Goal: Task Accomplishment & Management: Complete application form

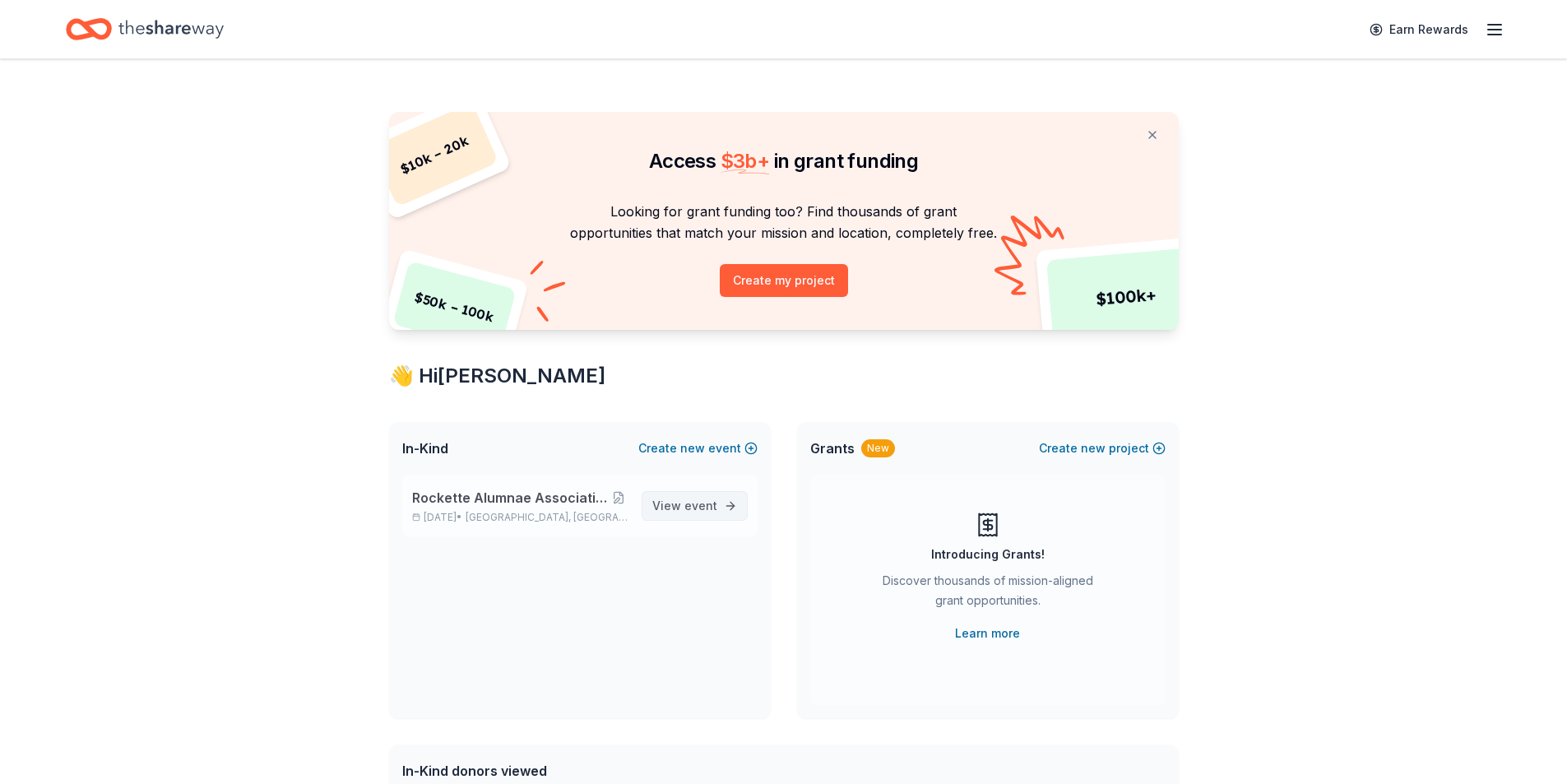
click at [686, 507] on span "event" at bounding box center [700, 505] width 33 height 14
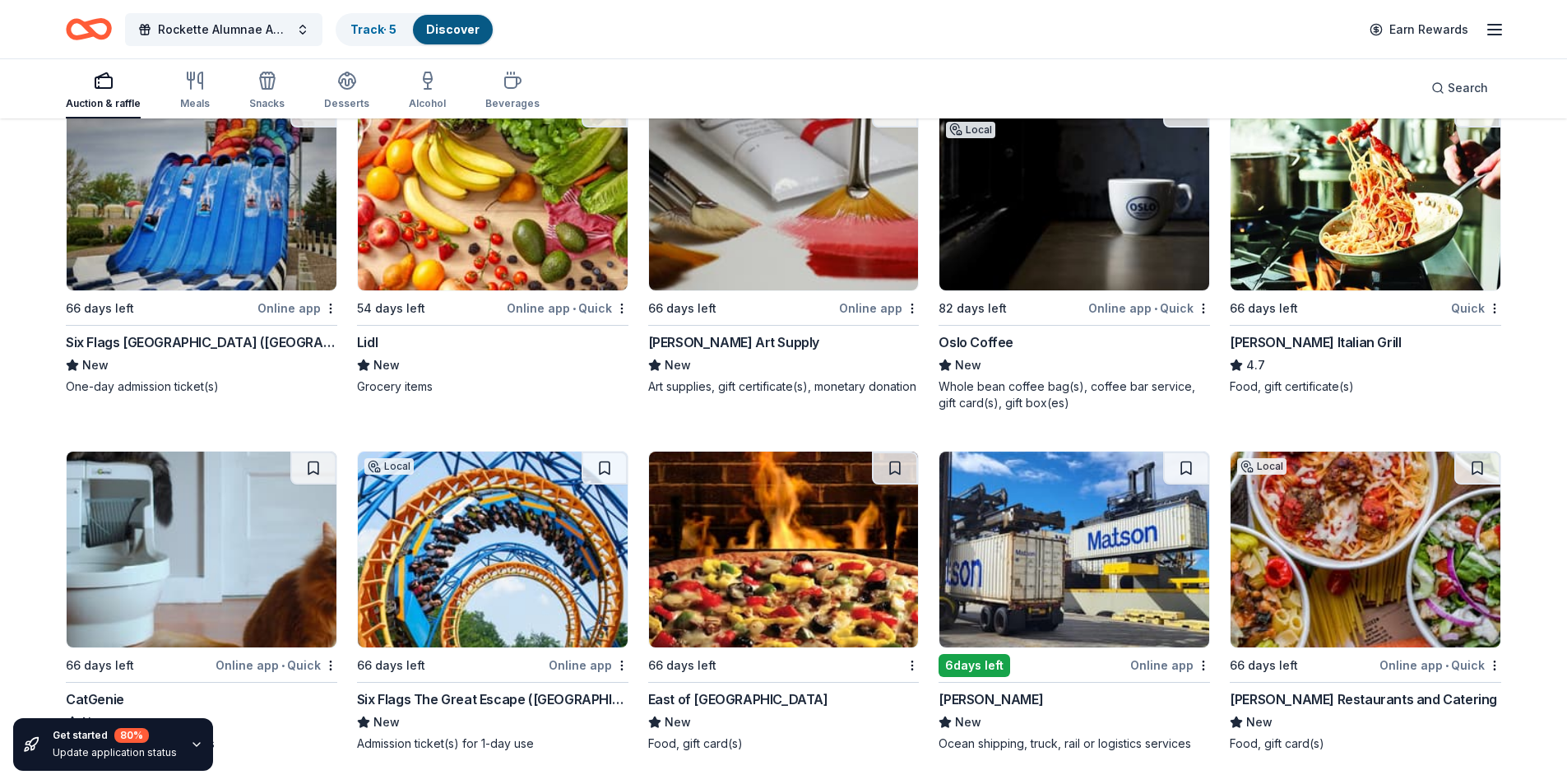
scroll to position [5535, 0]
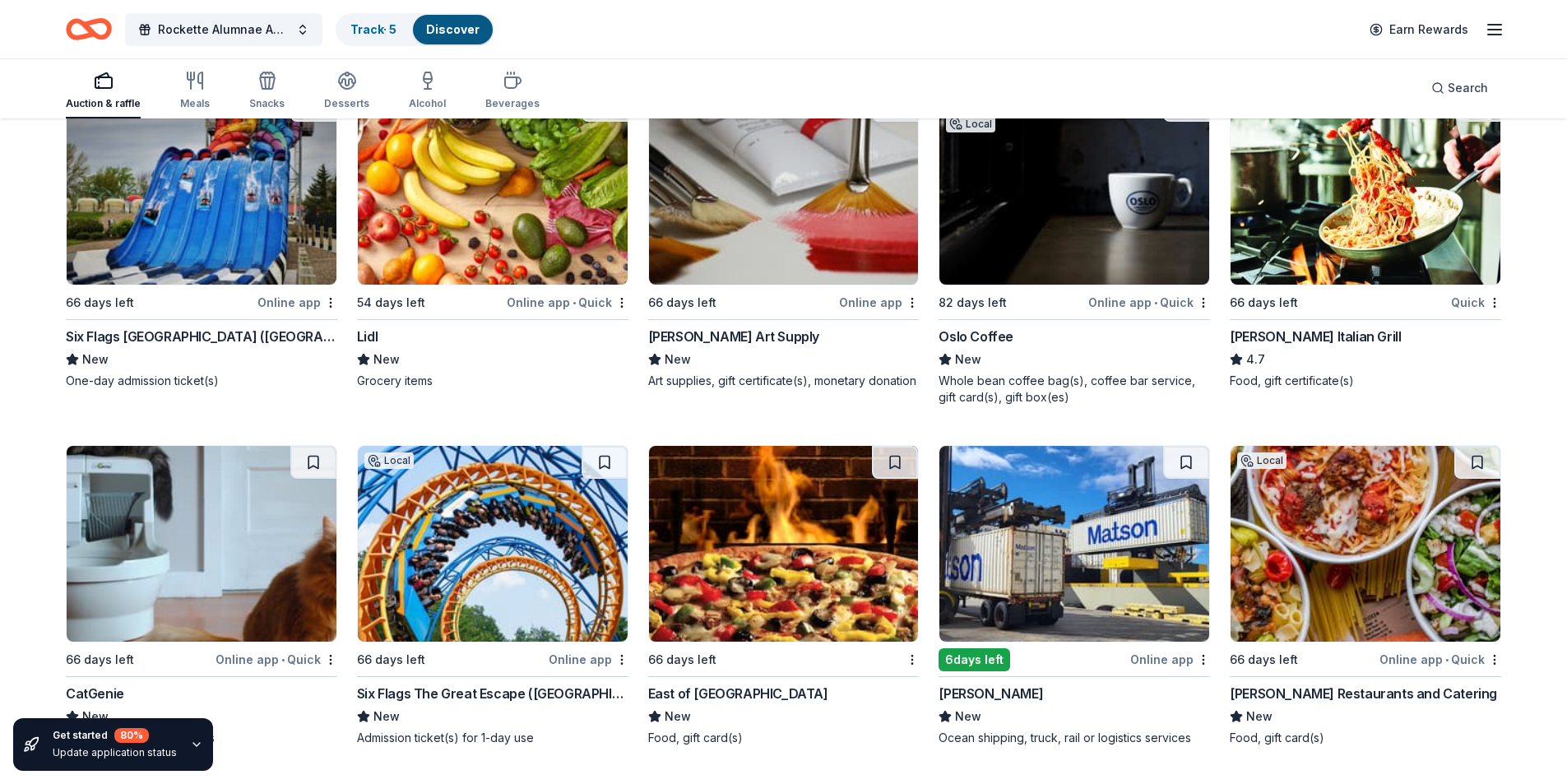
click at [1255, 292] on div "66 days left" at bounding box center [1338, 302] width 218 height 21
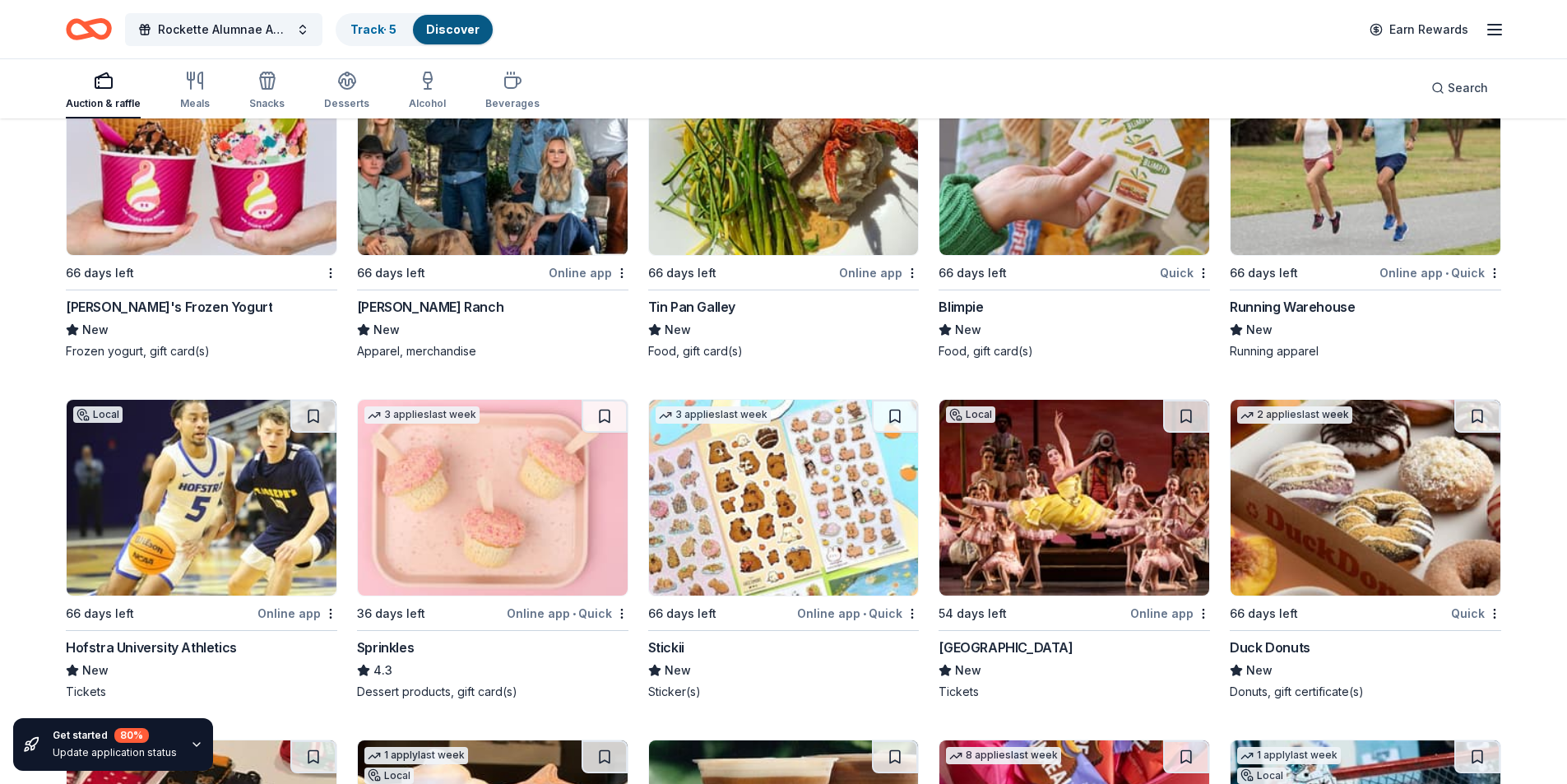
scroll to position [6357, 0]
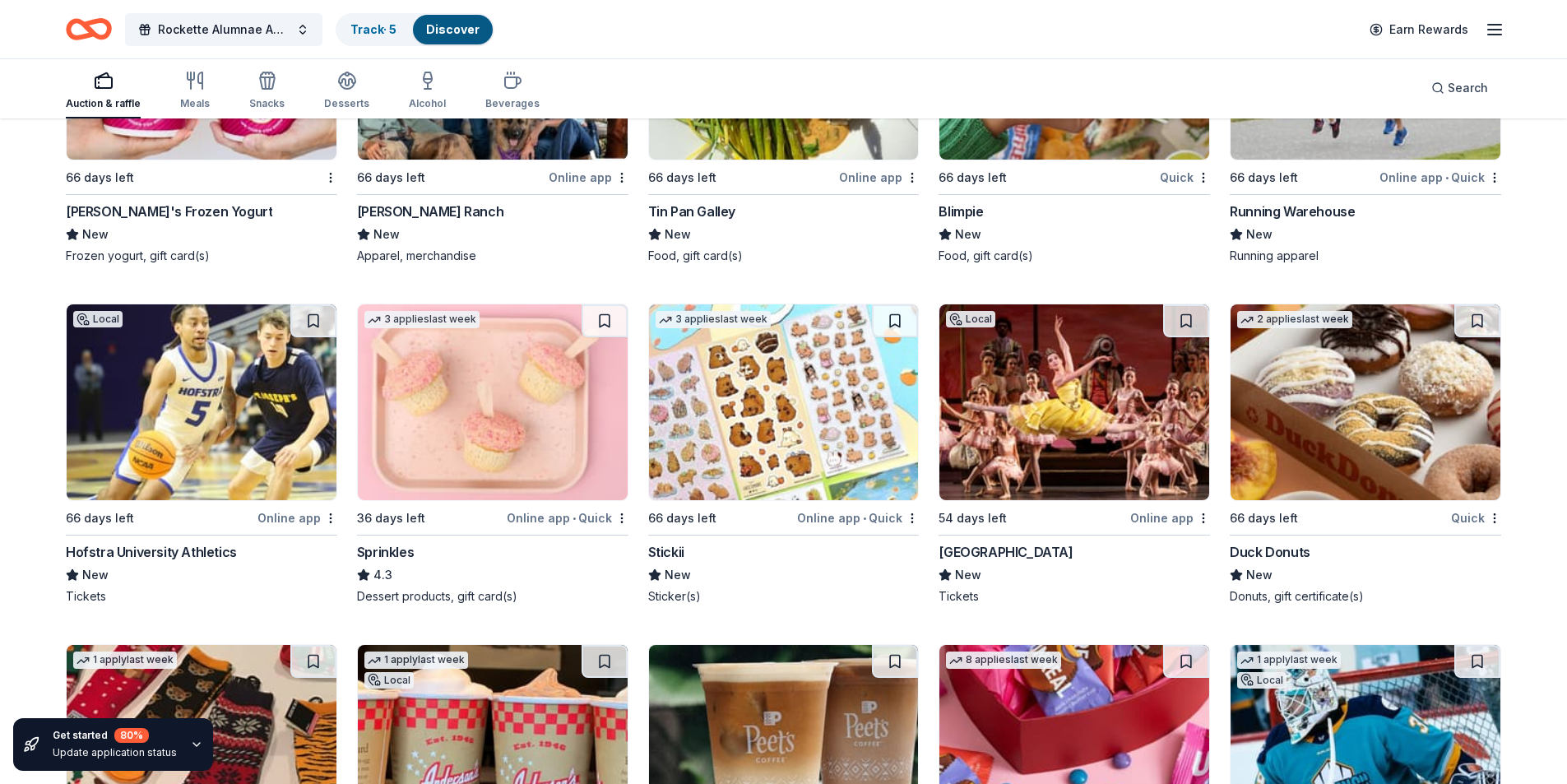
click at [500, 435] on img at bounding box center [492, 402] width 270 height 196
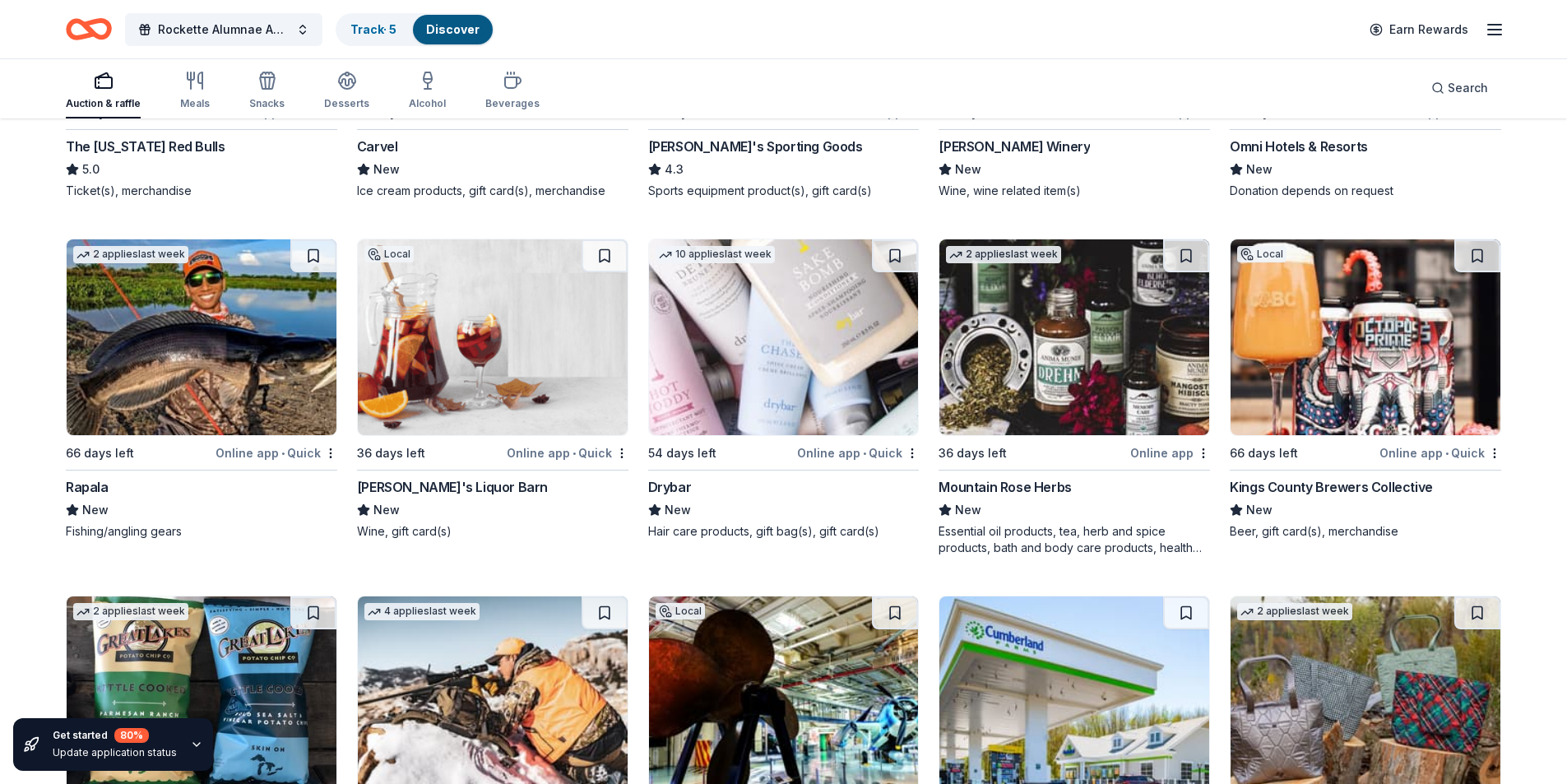
scroll to position [8002, 0]
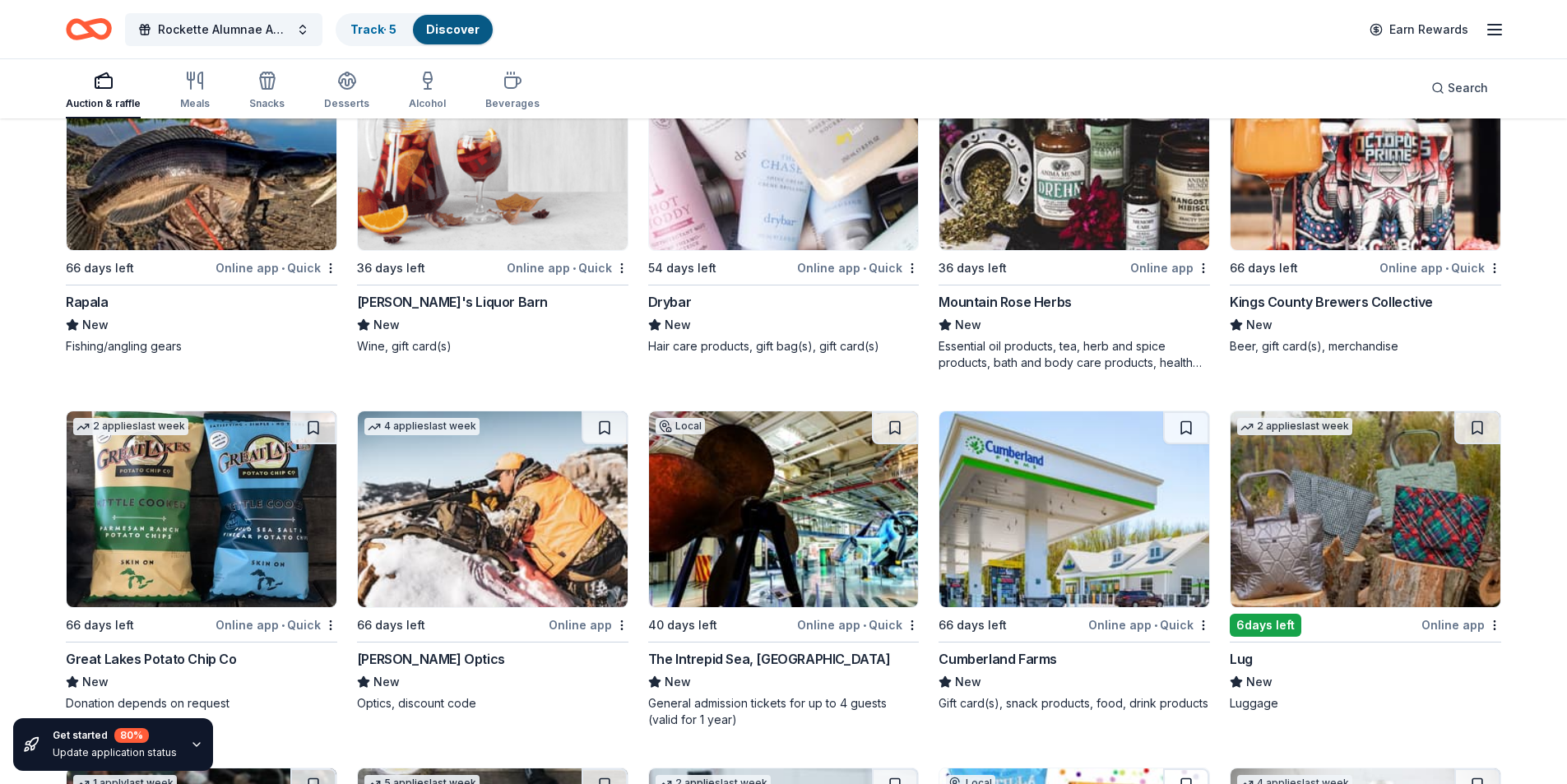
click at [753, 526] on img at bounding box center [784, 509] width 270 height 196
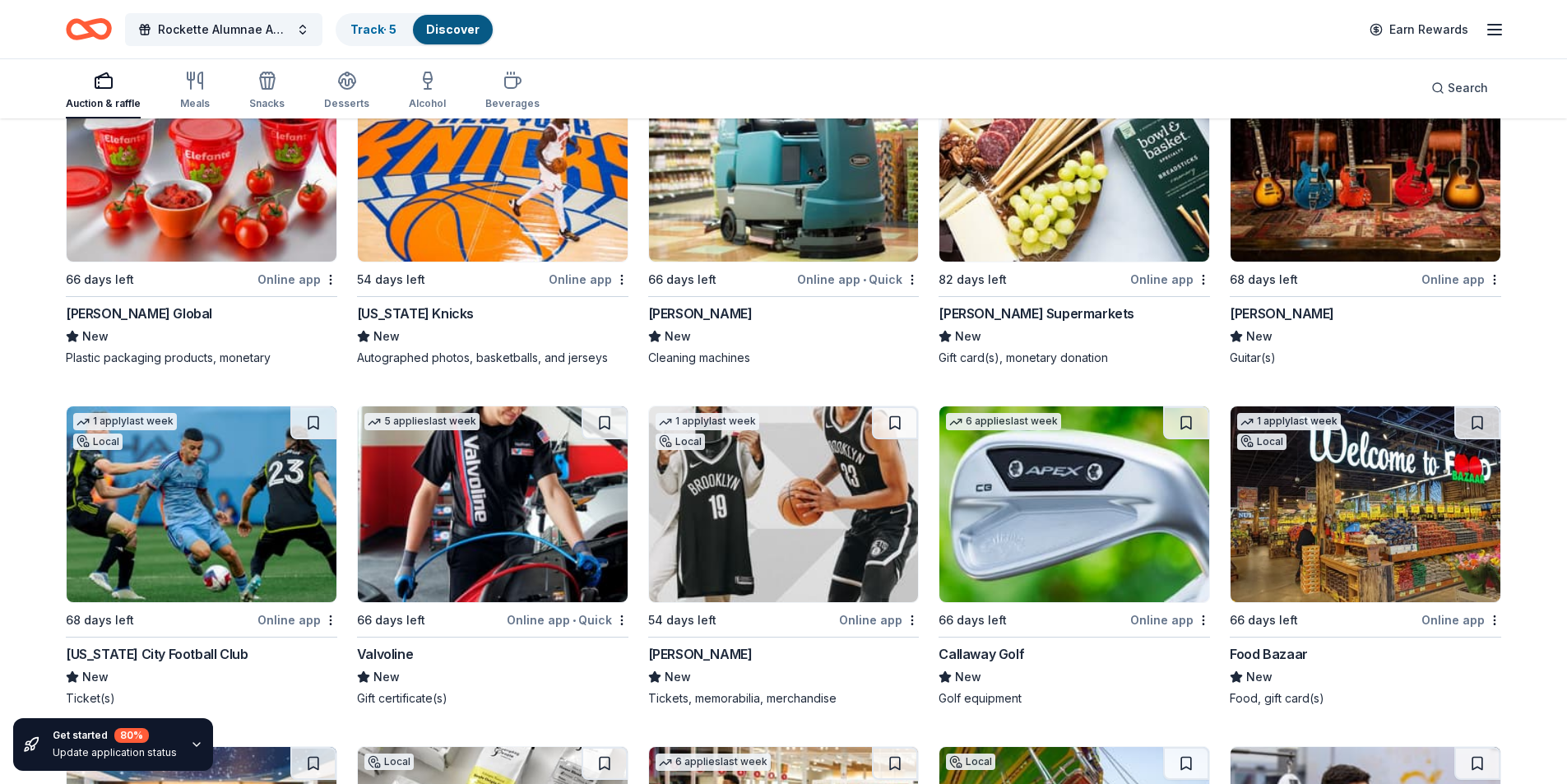
scroll to position [9183, 0]
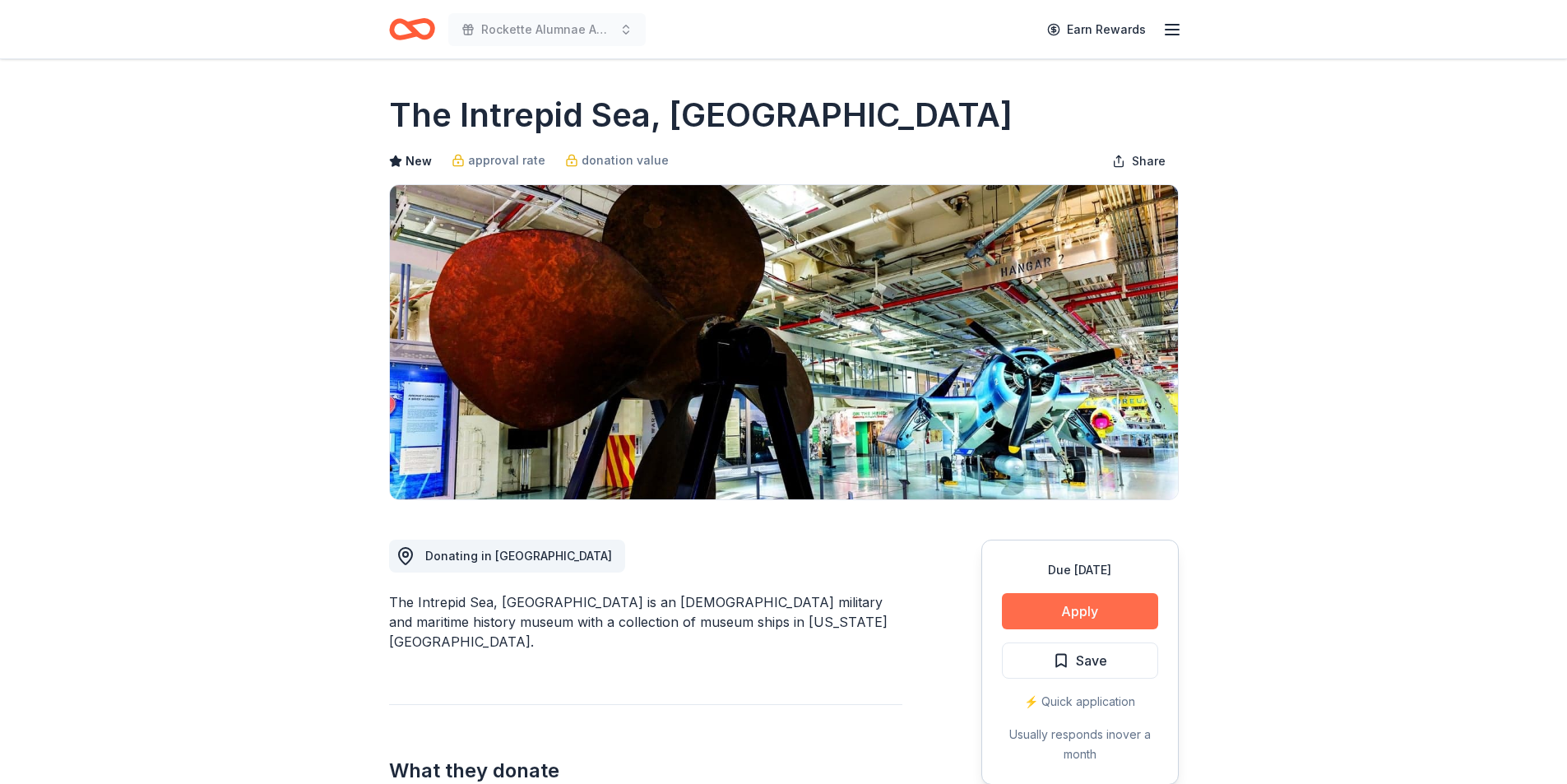
click at [1089, 607] on button "Apply" at bounding box center [1080, 611] width 156 height 36
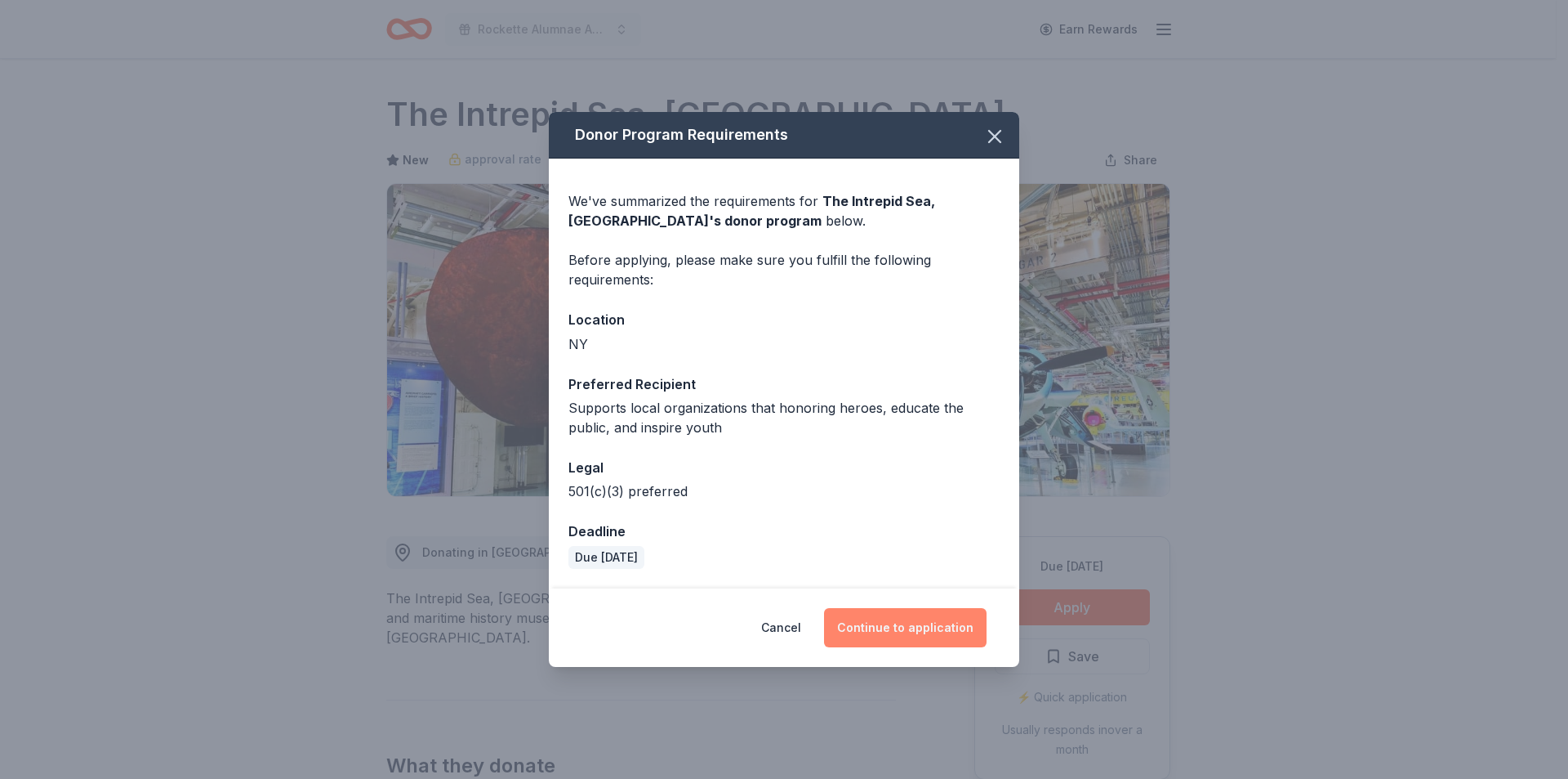
click at [936, 620] on button "Continue to application" at bounding box center [905, 627] width 162 height 39
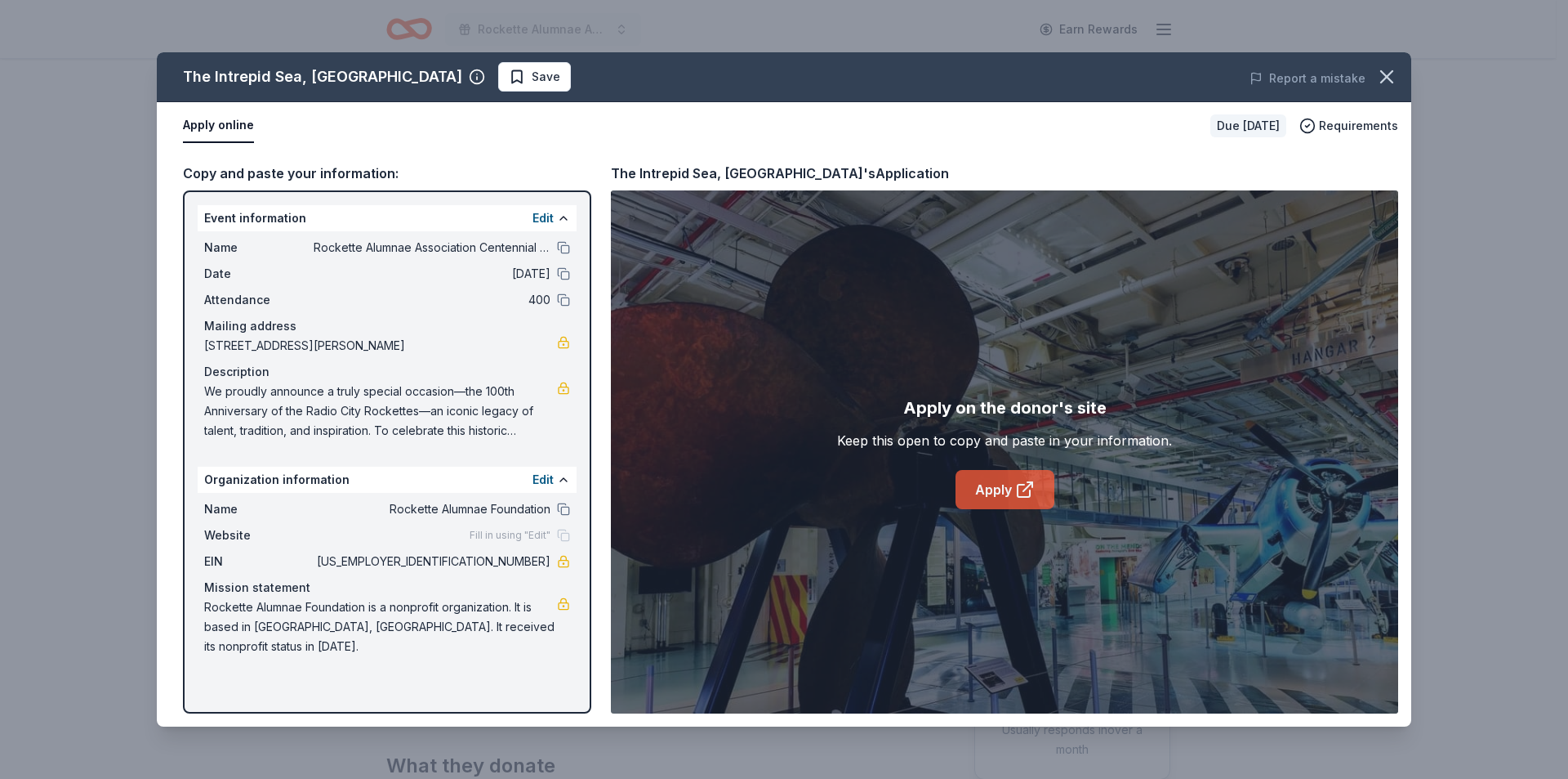
click at [1010, 485] on link "Apply" at bounding box center [1005, 489] width 99 height 39
drag, startPoint x: 490, startPoint y: 562, endPoint x: 509, endPoint y: 566, distance: 19.4
click at [510, 566] on span "11-6180006" at bounding box center [432, 562] width 237 height 20
click at [499, 564] on span "11-6180006" at bounding box center [432, 562] width 237 height 20
click at [490, 562] on span "11-6180006" at bounding box center [432, 562] width 237 height 20
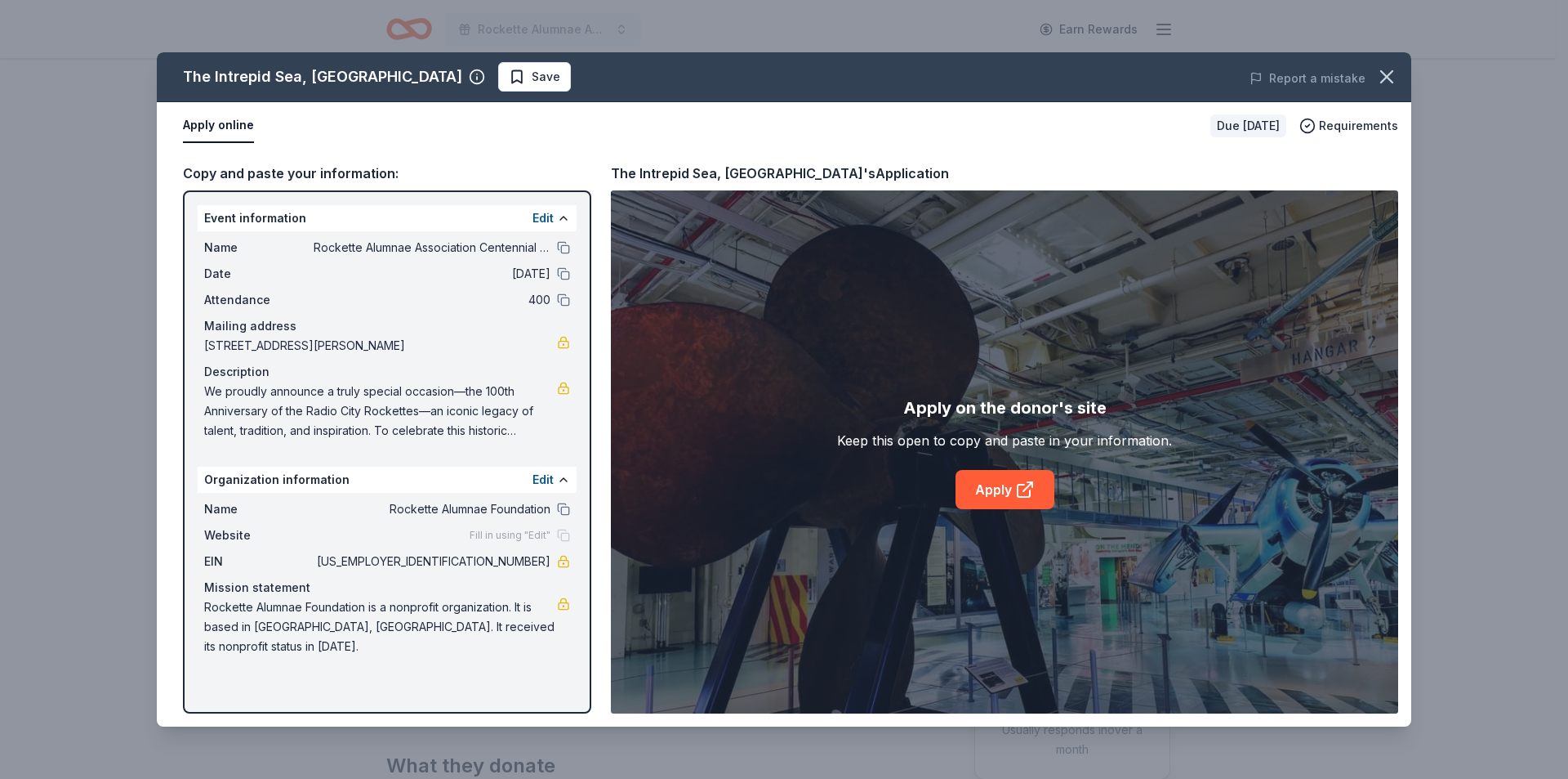
drag, startPoint x: 490, startPoint y: 562, endPoint x: 529, endPoint y: 567, distance: 39.3
click at [529, 567] on span "11-6180006" at bounding box center [432, 562] width 237 height 20
click at [538, 564] on span "11-6180006" at bounding box center [432, 562] width 237 height 20
drag, startPoint x: 538, startPoint y: 564, endPoint x: 548, endPoint y: 564, distance: 10.0
click at [541, 564] on span "11-6180006" at bounding box center [432, 562] width 237 height 20
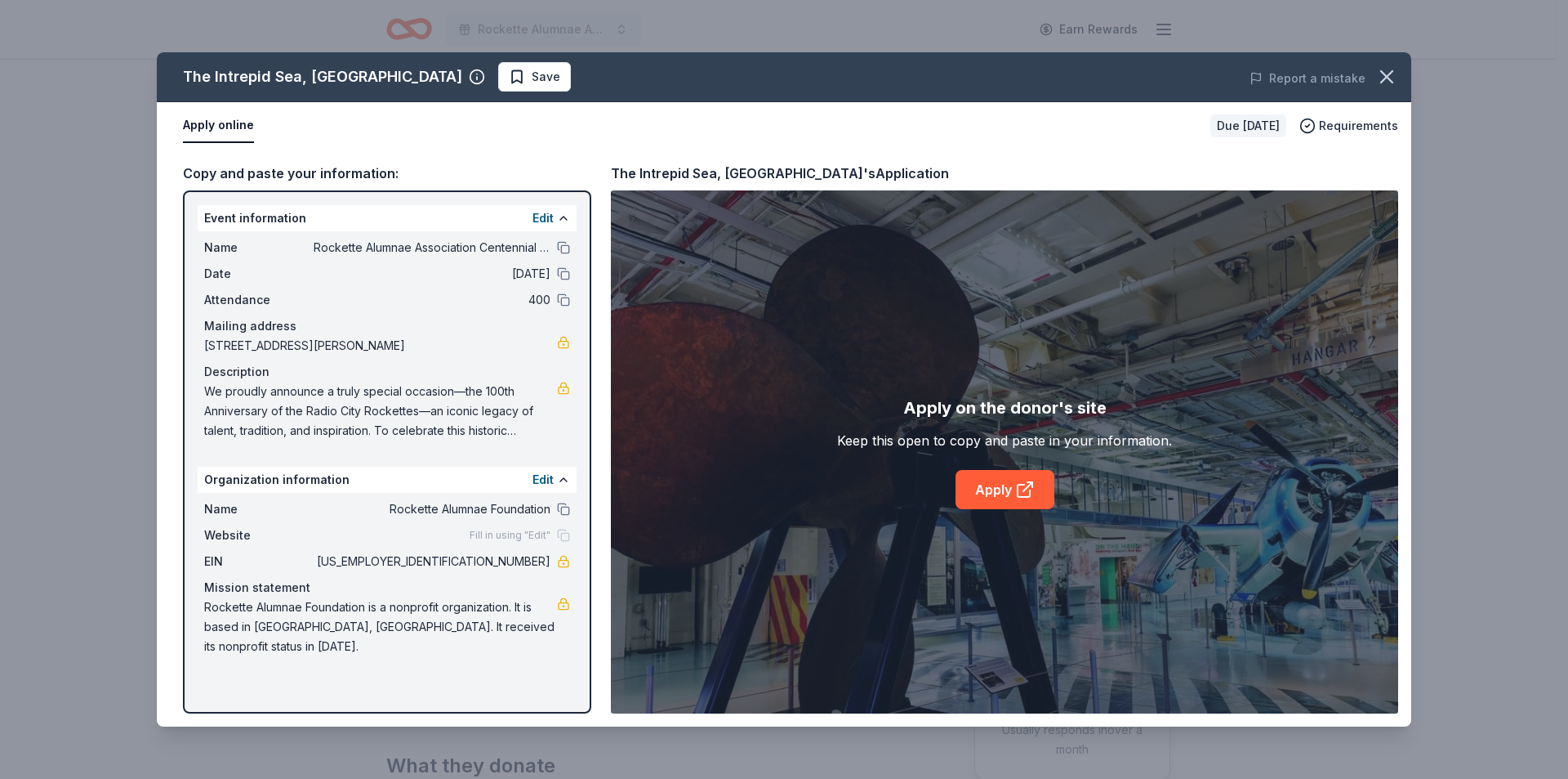
click at [547, 561] on span "11-6180006" at bounding box center [432, 562] width 237 height 20
drag, startPoint x: 547, startPoint y: 561, endPoint x: 528, endPoint y: 561, distance: 19.0
click at [539, 561] on span "11-6180006" at bounding box center [432, 562] width 237 height 20
click at [504, 562] on span "11-6180006" at bounding box center [432, 562] width 237 height 20
click at [511, 566] on span "11-6180006" at bounding box center [432, 562] width 237 height 20
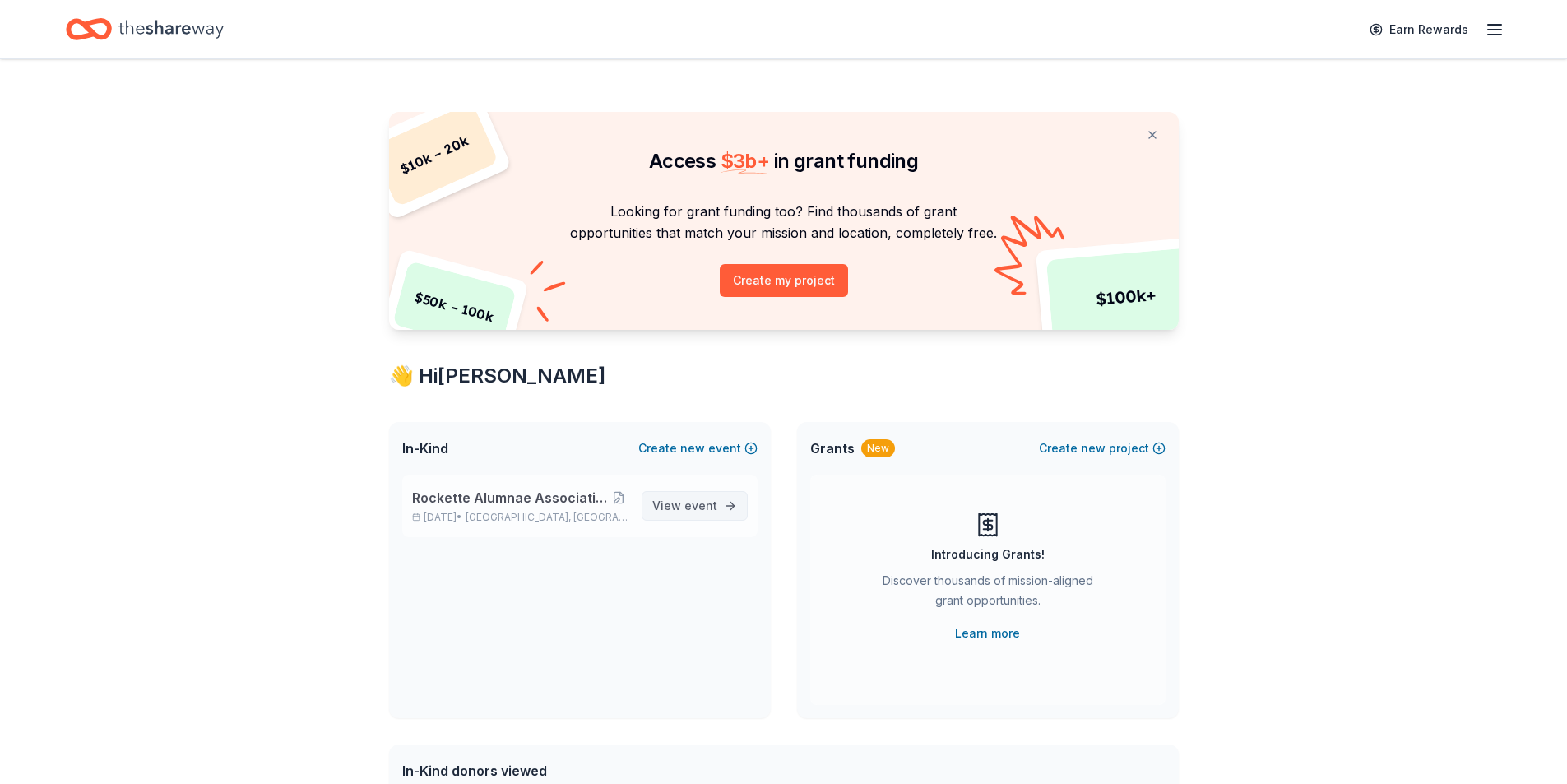
click at [715, 505] on span "event" at bounding box center [700, 505] width 33 height 14
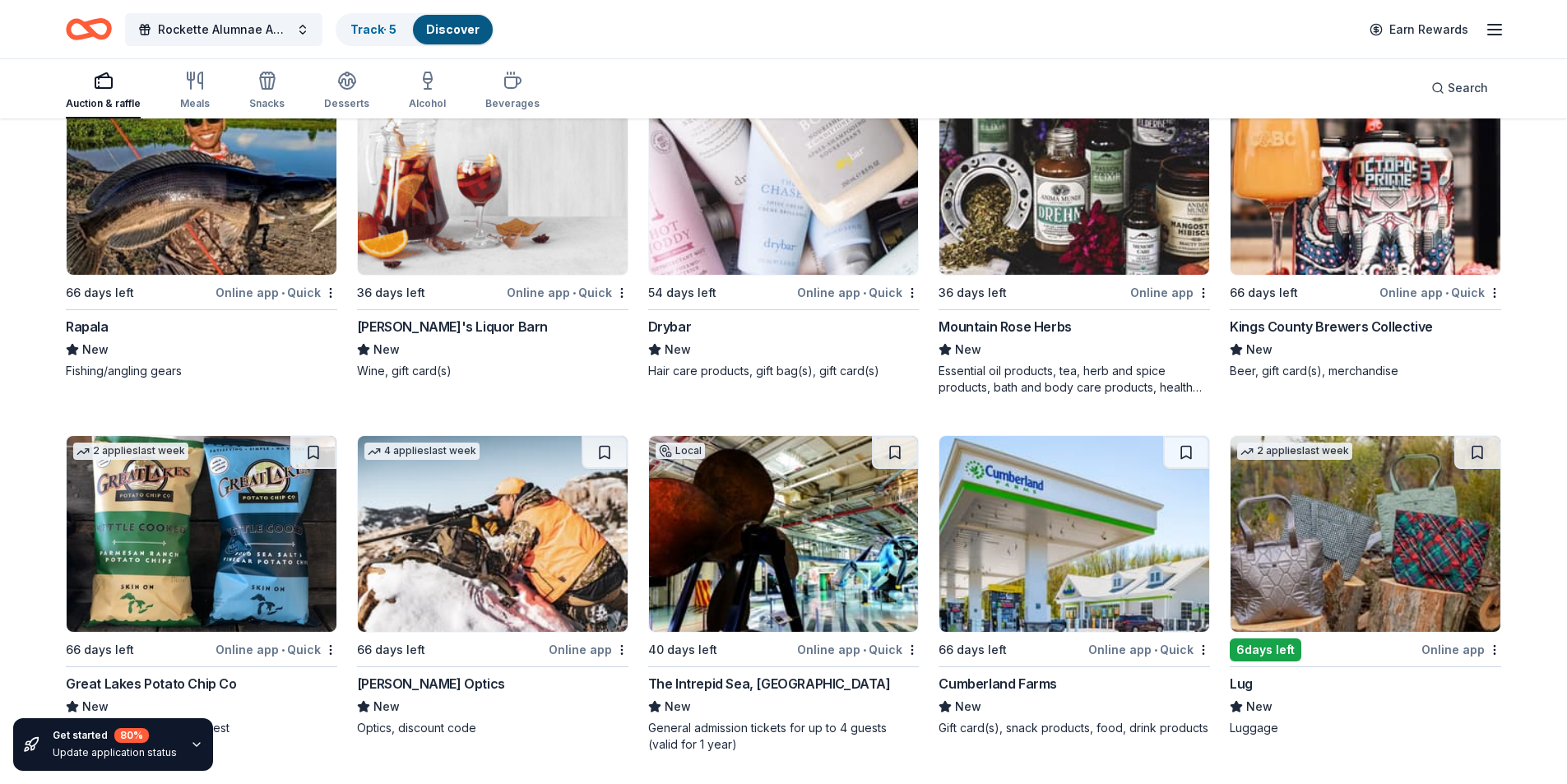
scroll to position [7983, 0]
